Goal: Information Seeking & Learning: Learn about a topic

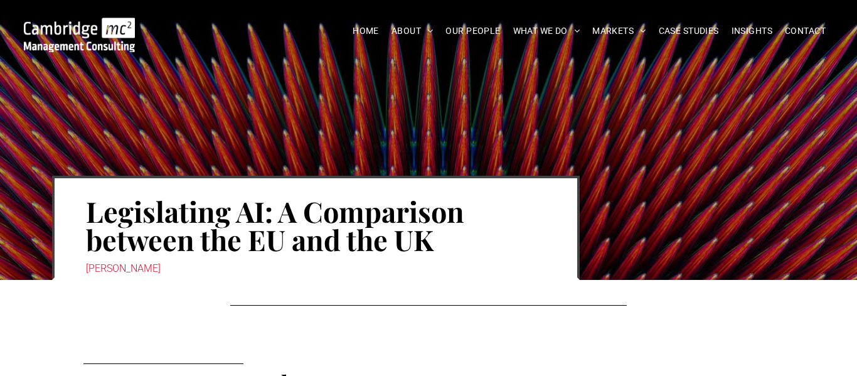
scroll to position [2639, 0]
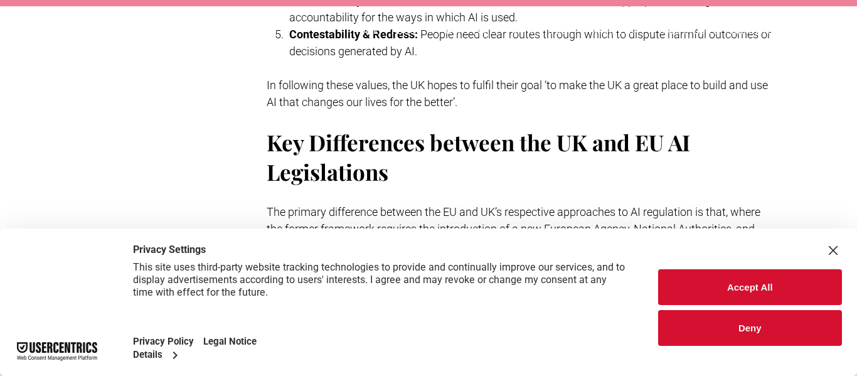
click at [834, 249] on div "Close Layer" at bounding box center [834, 251] width 18 height 18
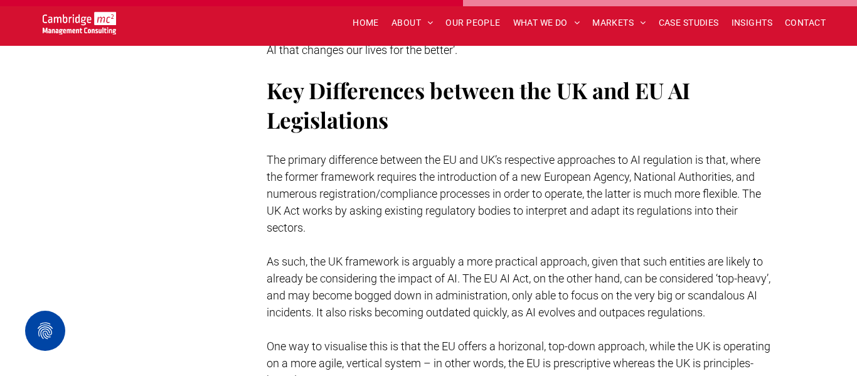
scroll to position [2699, 0]
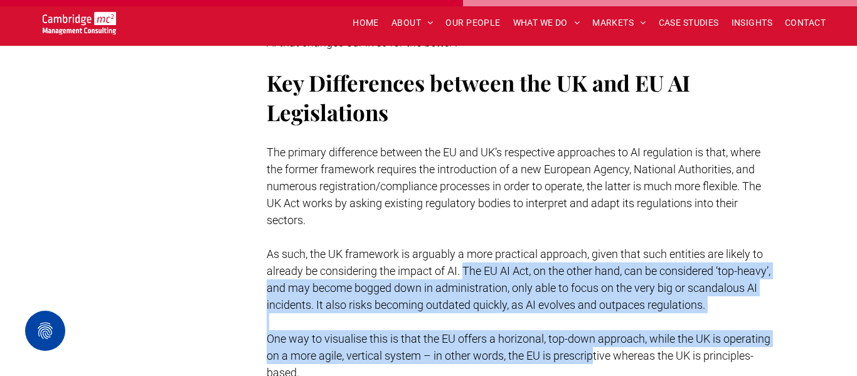
drag, startPoint x: 466, startPoint y: 252, endPoint x: 594, endPoint y: 353, distance: 164.0
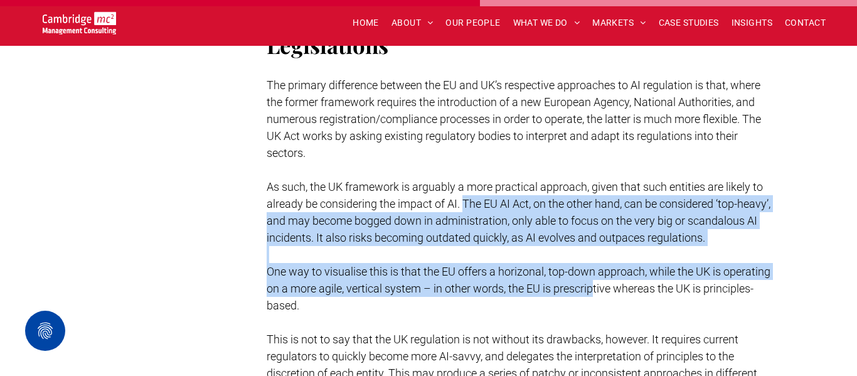
scroll to position [2780, 0]
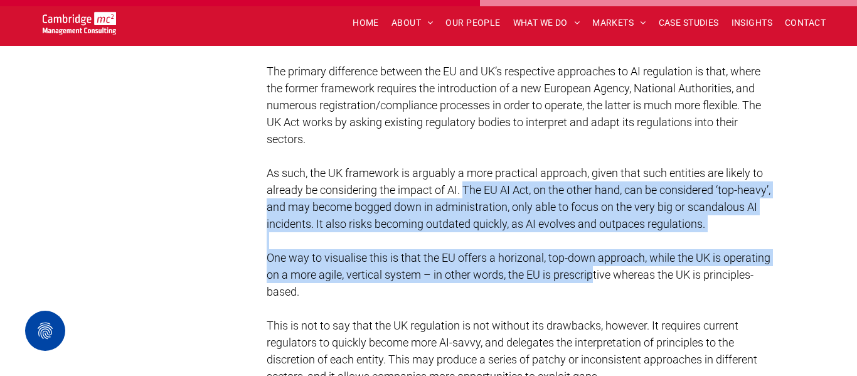
click at [432, 241] on p at bounding box center [521, 240] width 508 height 17
drag, startPoint x: 464, startPoint y: 174, endPoint x: 422, endPoint y: 276, distance: 110.4
copy div "The EU AI Act, on the other hand, can be considered ‘top-heavy’, and may become…"
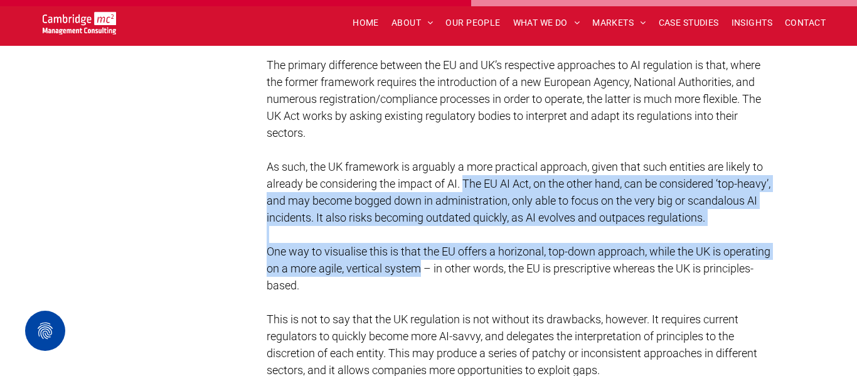
scroll to position [2786, 0]
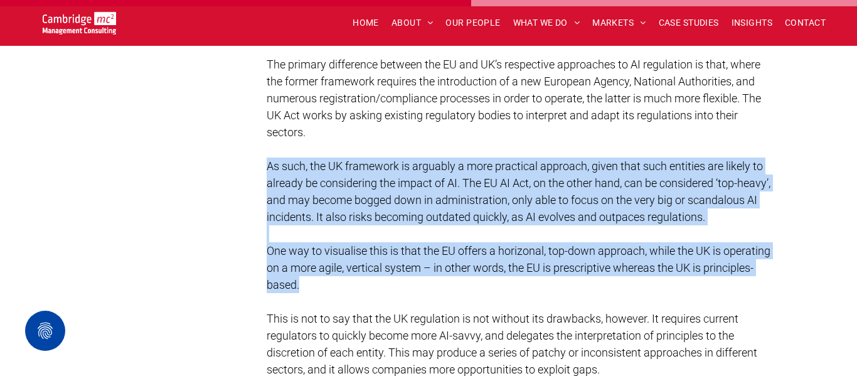
drag, startPoint x: 268, startPoint y: 149, endPoint x: 473, endPoint y: 291, distance: 249.9
copy div "As such, the UK framework is arguably a more practical approach, given that suc…"
